Goal: Register for event/course

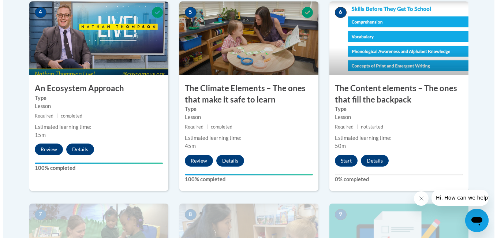
scroll to position [468, 0]
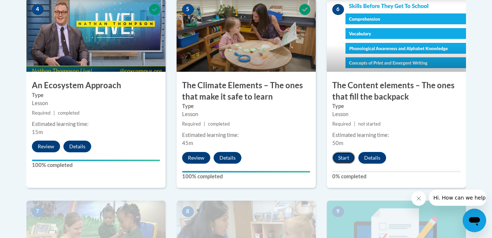
click at [348, 157] on button "Start" at bounding box center [343, 158] width 23 height 12
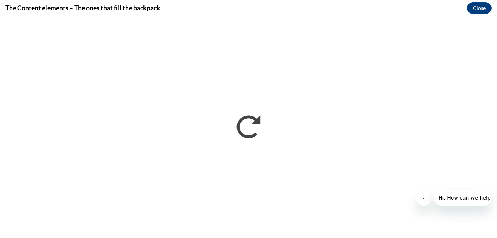
scroll to position [0, 0]
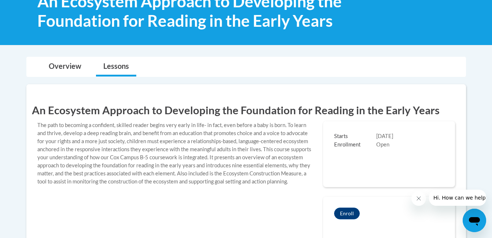
scroll to position [127, 0]
click at [343, 212] on button "Enroll" at bounding box center [347, 214] width 26 height 12
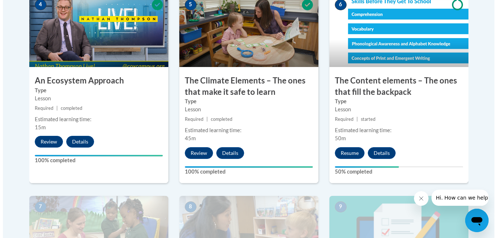
scroll to position [497, 0]
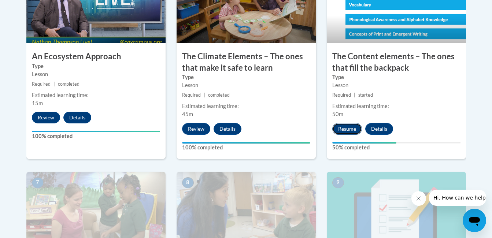
click at [350, 128] on button "Resume" at bounding box center [347, 129] width 30 height 12
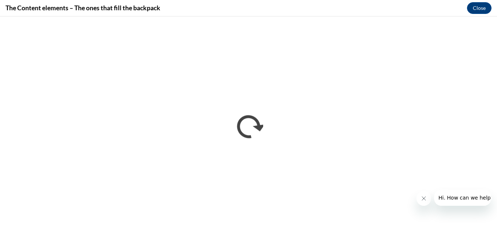
scroll to position [0, 0]
